Goal: Information Seeking & Learning: Learn about a topic

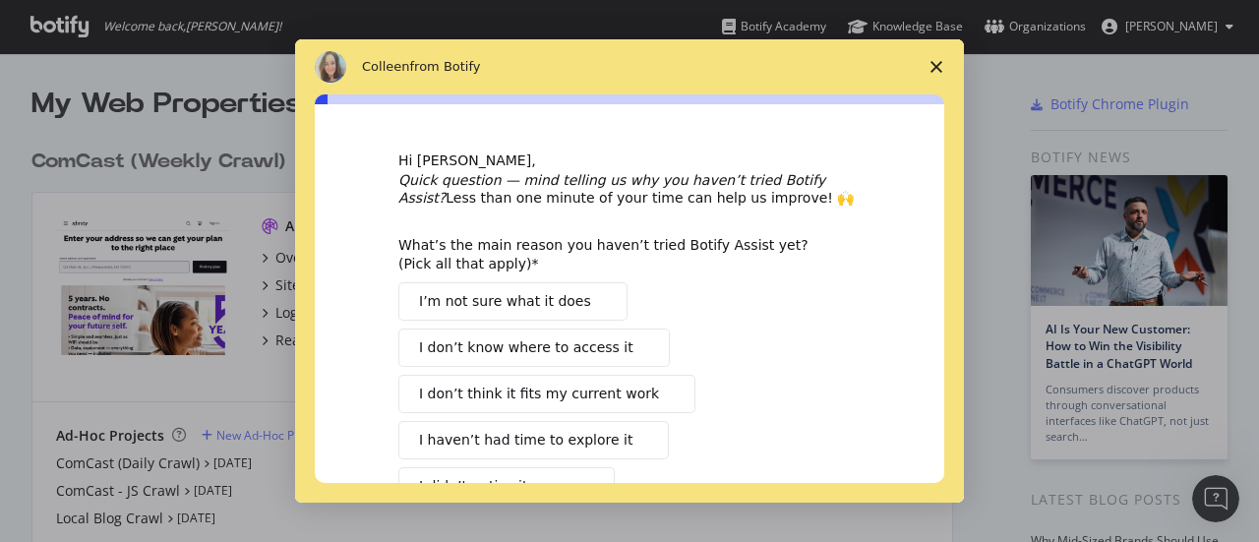
drag, startPoint x: 1253, startPoint y: 90, endPoint x: 1231, endPoint y: 85, distance: 23.2
click at [929, 63] on span "Close survey" at bounding box center [936, 66] width 55 height 55
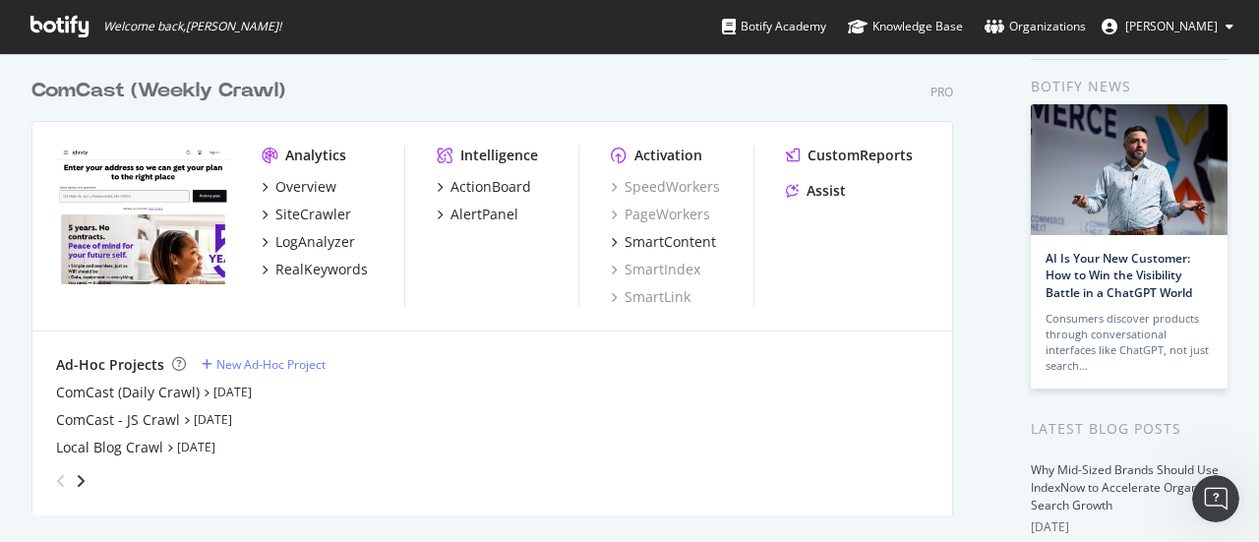
scroll to position [65, 0]
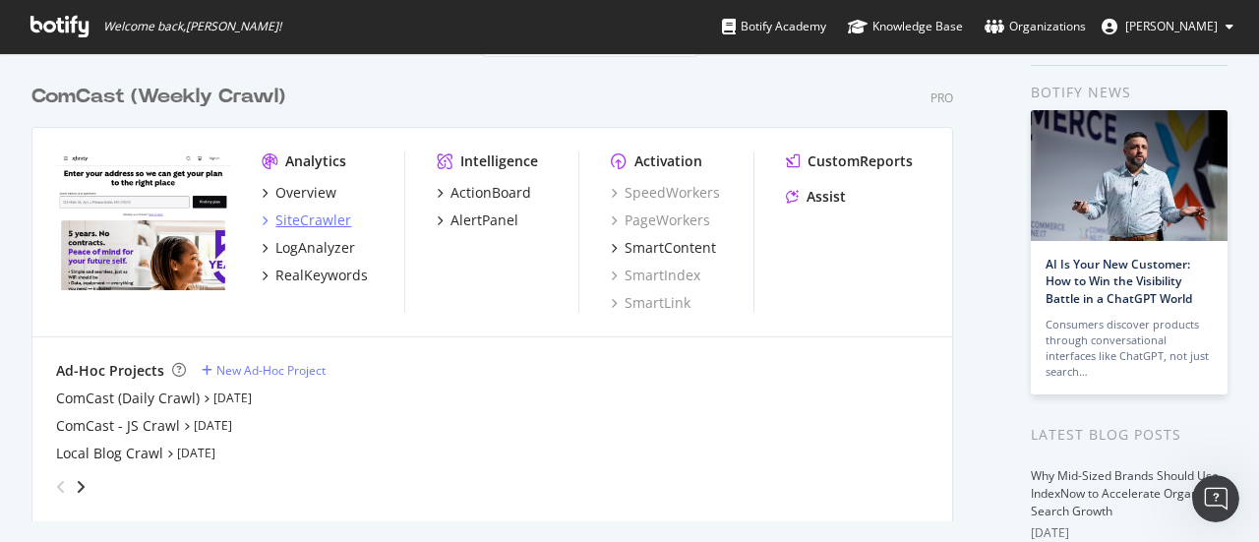
click at [320, 217] on div "SiteCrawler" at bounding box center [313, 220] width 76 height 20
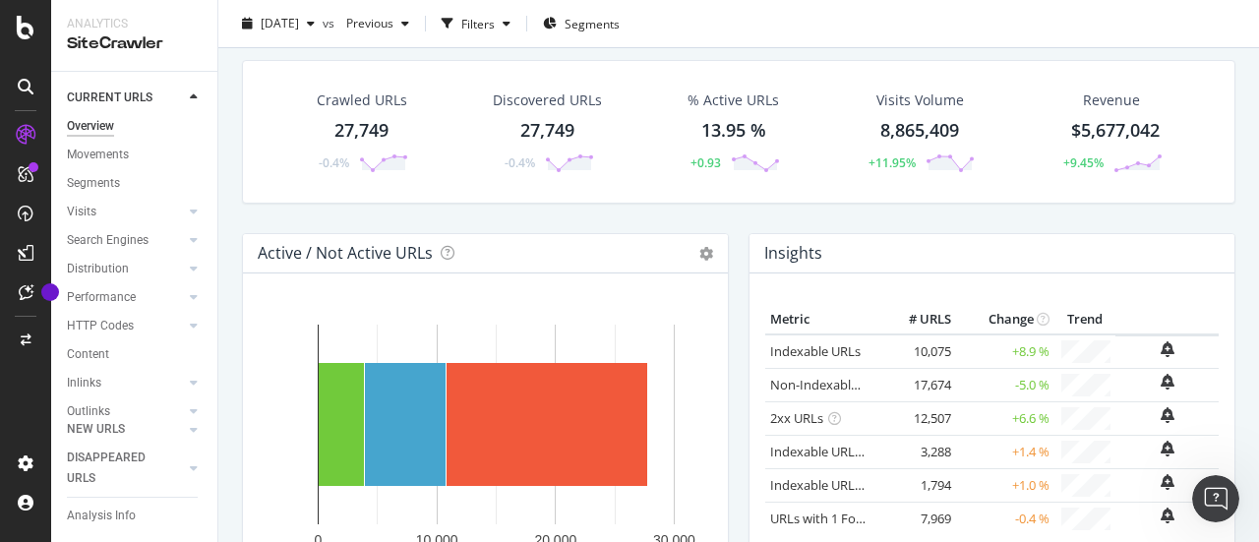
scroll to position [49, 0]
